Goal: Find specific page/section

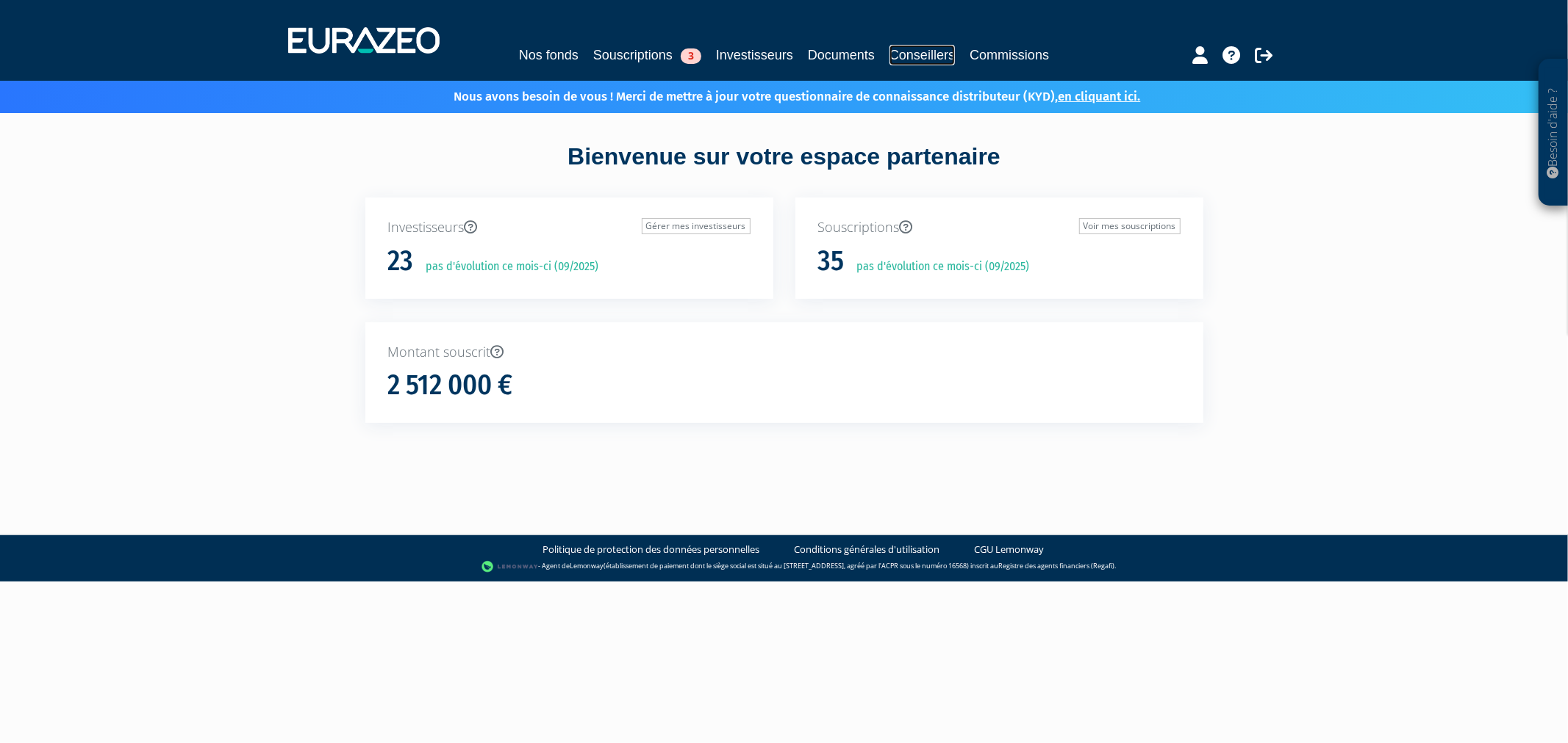
click at [951, 55] on link "Conseillers" at bounding box center [922, 54] width 66 height 20
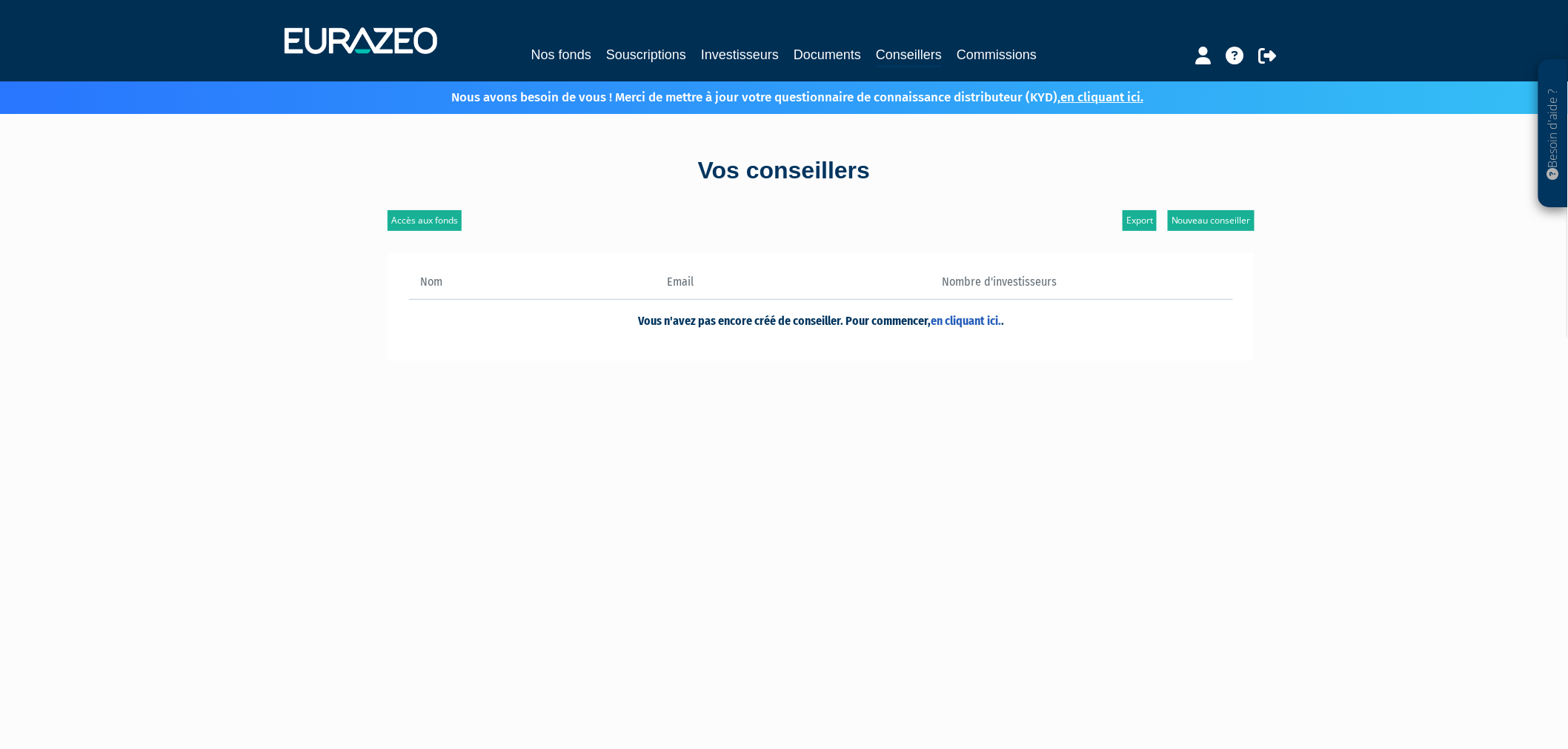
click at [852, 57] on link "Documents" at bounding box center [826, 54] width 67 height 20
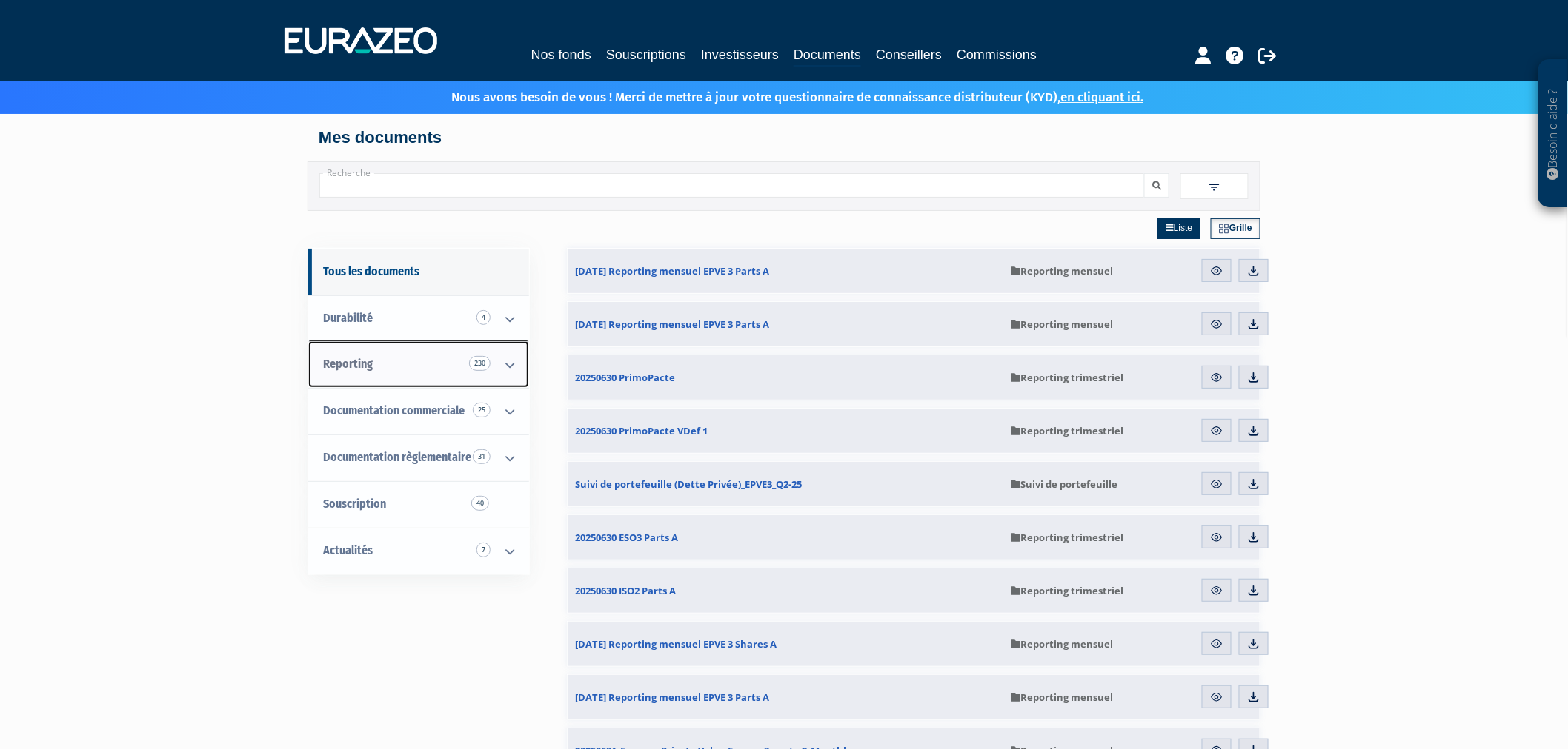
click at [373, 367] on span "Reporting 230" at bounding box center [347, 364] width 50 height 14
